Goal: Browse casually: Explore the website without a specific task or goal

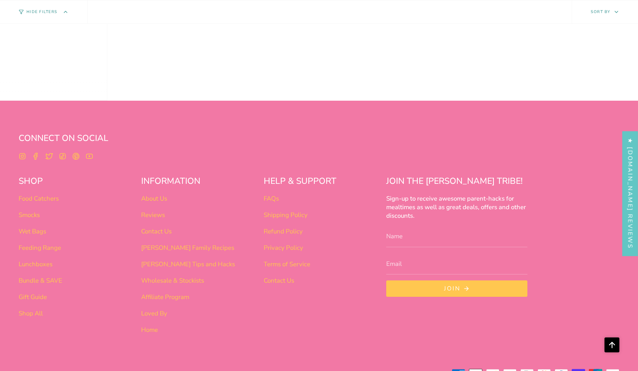
scroll to position [618, 0]
